Goal: Find specific page/section: Find specific page/section

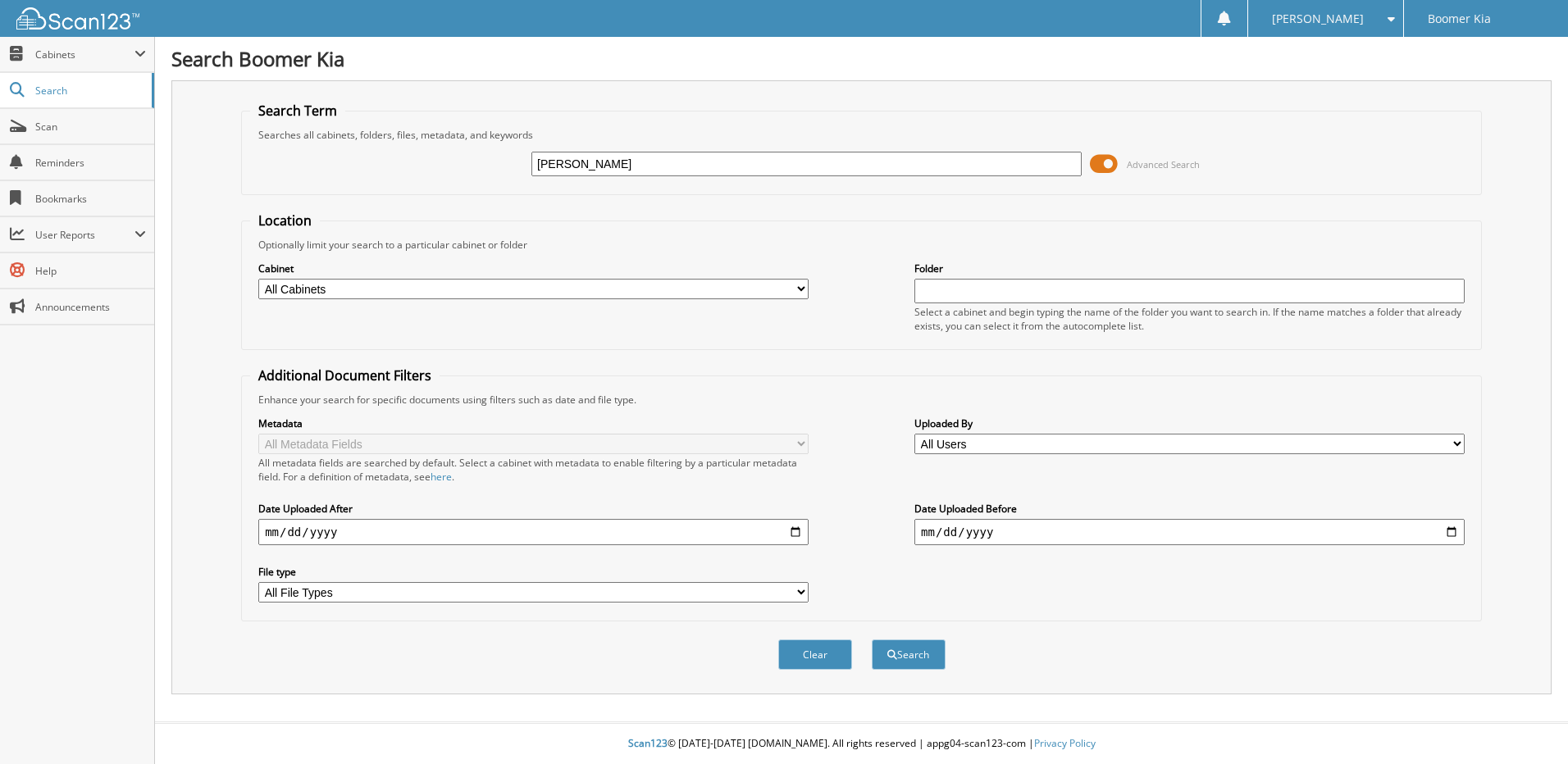
type input "[PERSON_NAME]"
click at [872, 640] on button "Search" at bounding box center [909, 654] width 74 height 30
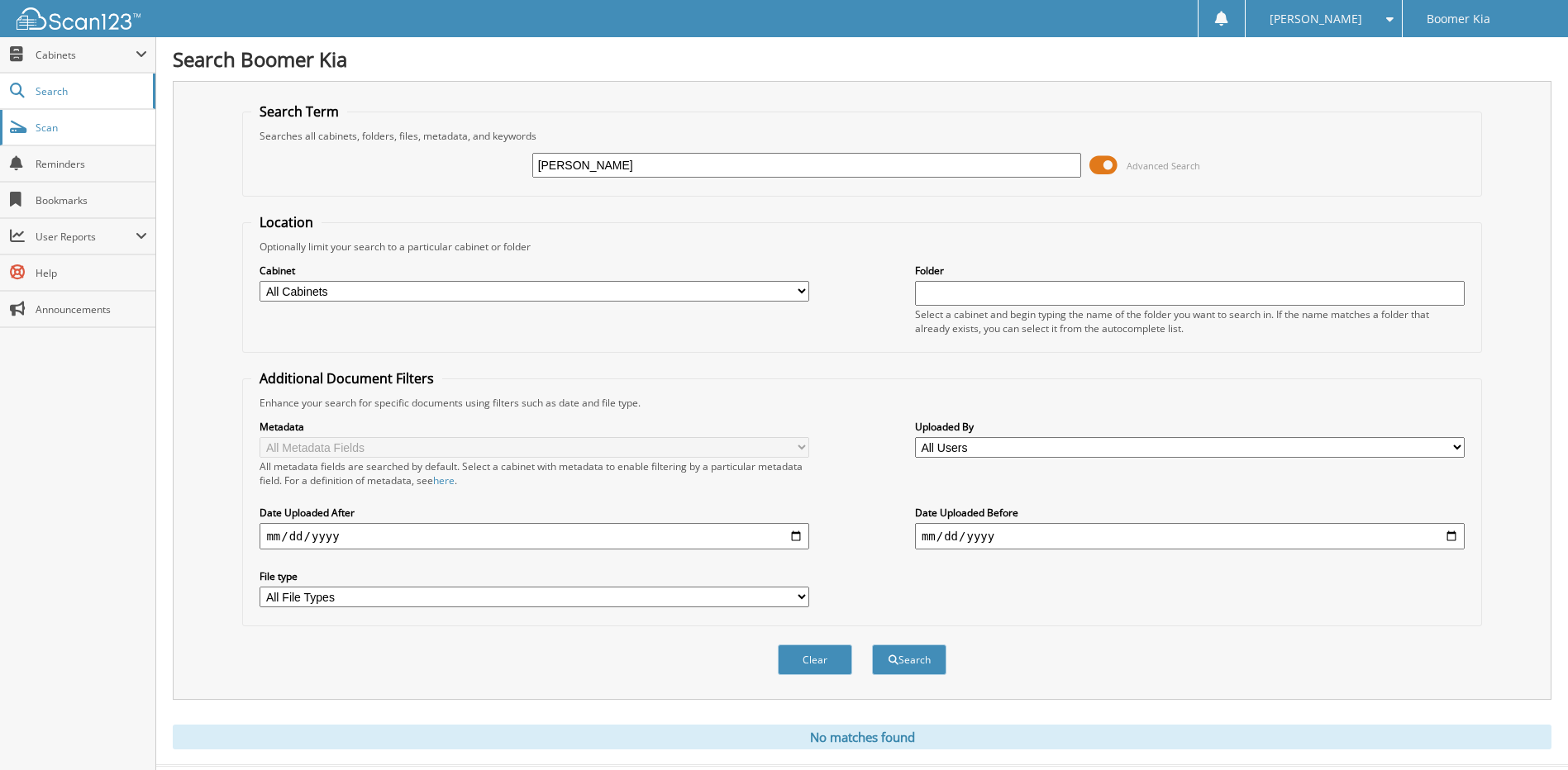
click at [60, 131] on span "Scan" at bounding box center [91, 127] width 111 height 14
